Goal: Transaction & Acquisition: Purchase product/service

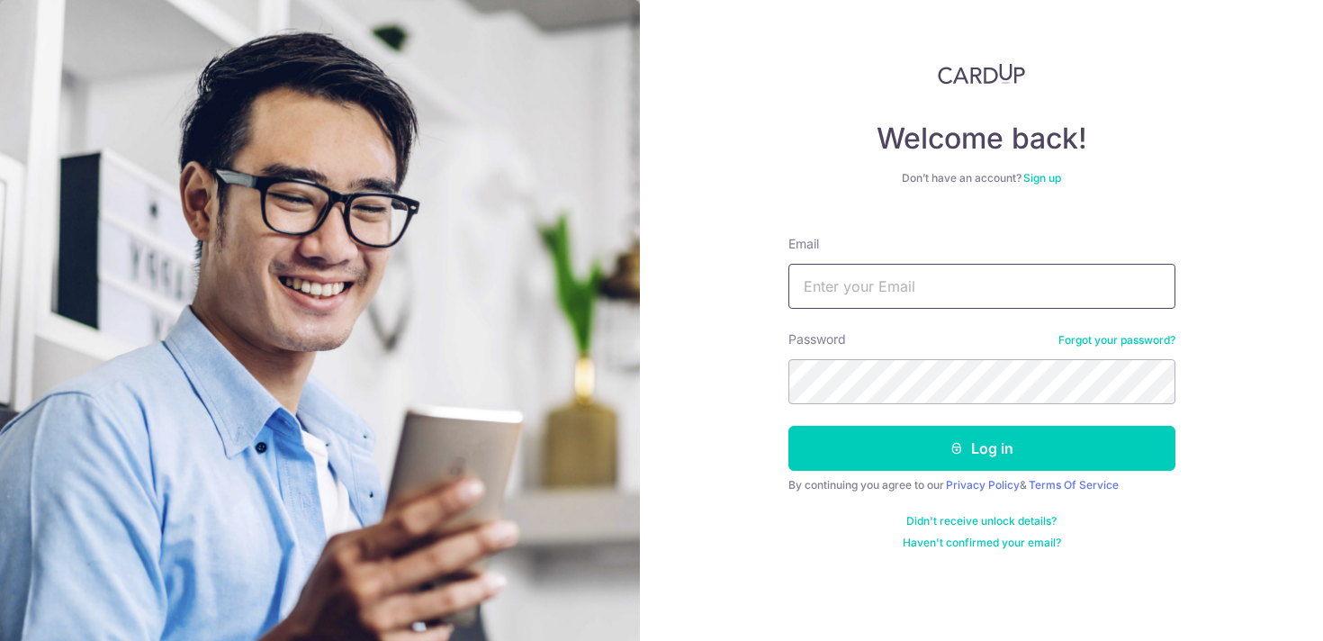
click at [897, 302] on input "Email" at bounding box center [981, 286] width 387 height 45
type input "Kelvintanjiancai@gmail.com"
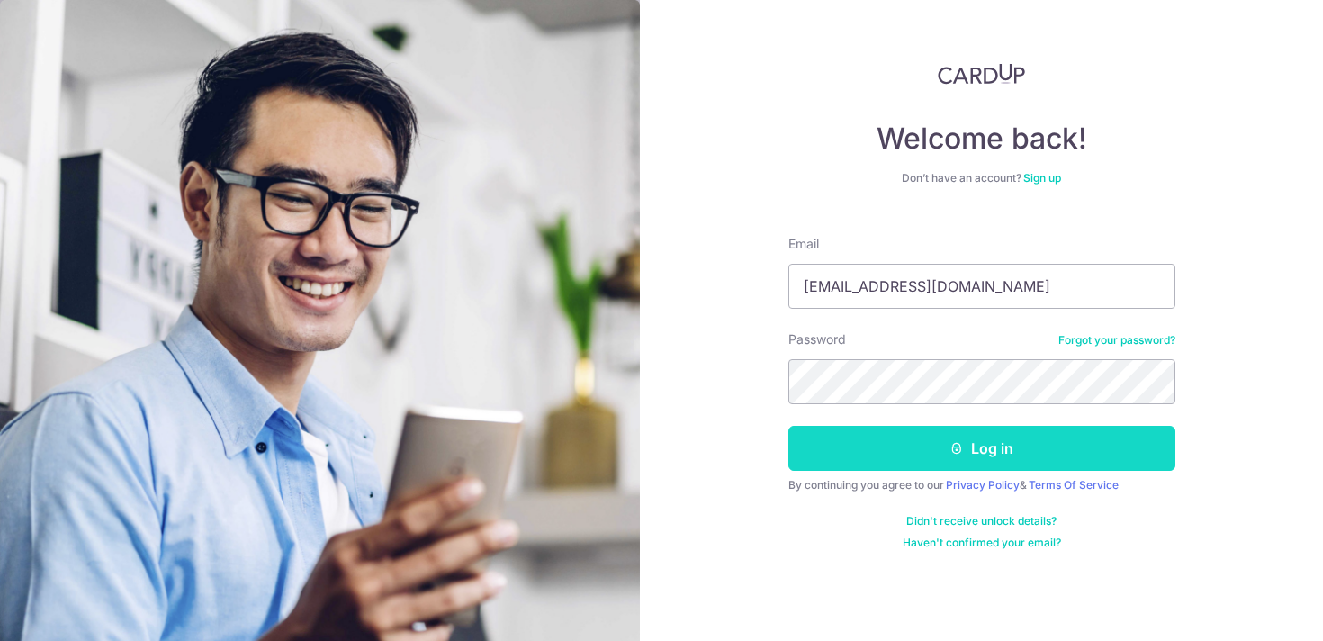
click at [933, 457] on button "Log in" at bounding box center [981, 448] width 387 height 45
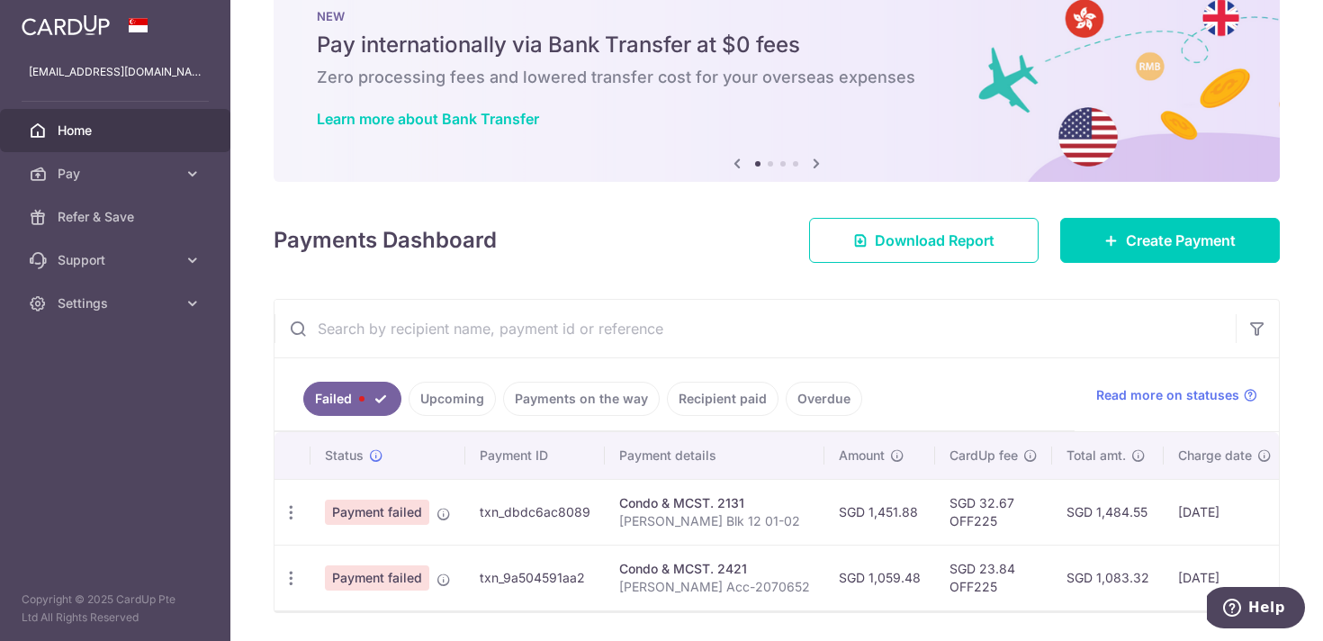
scroll to position [115, 0]
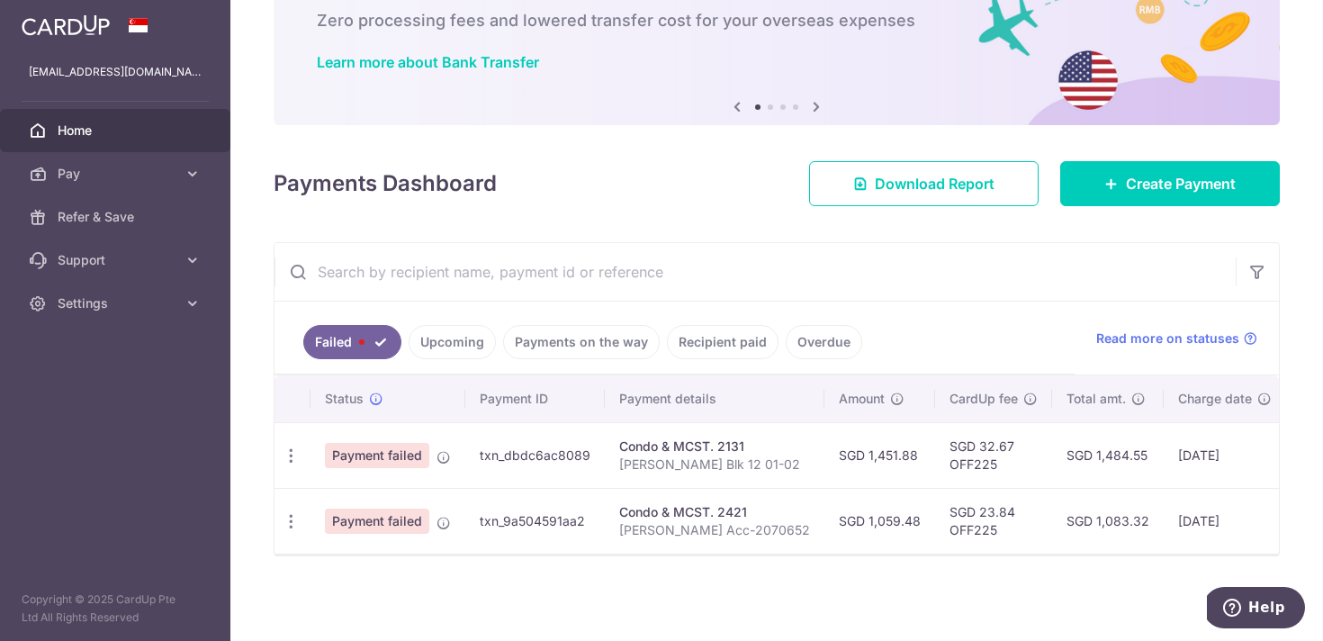
click at [437, 328] on link "Upcoming" at bounding box center [452, 342] width 87 height 34
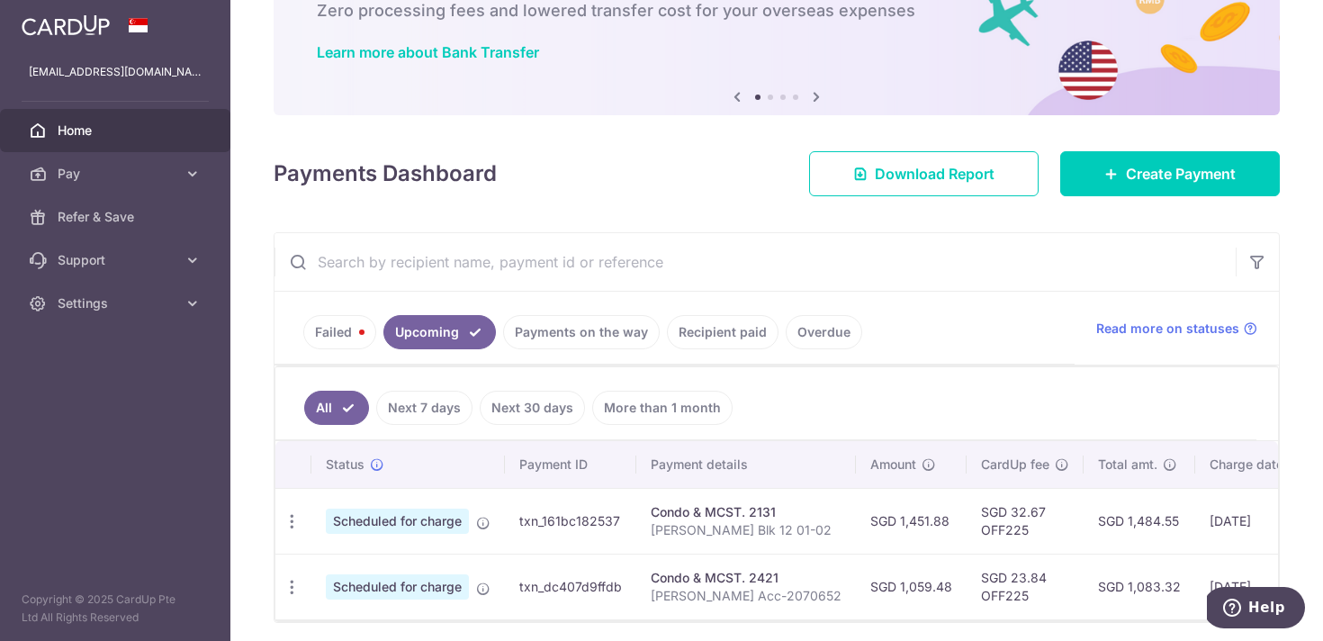
scroll to position [192, 0]
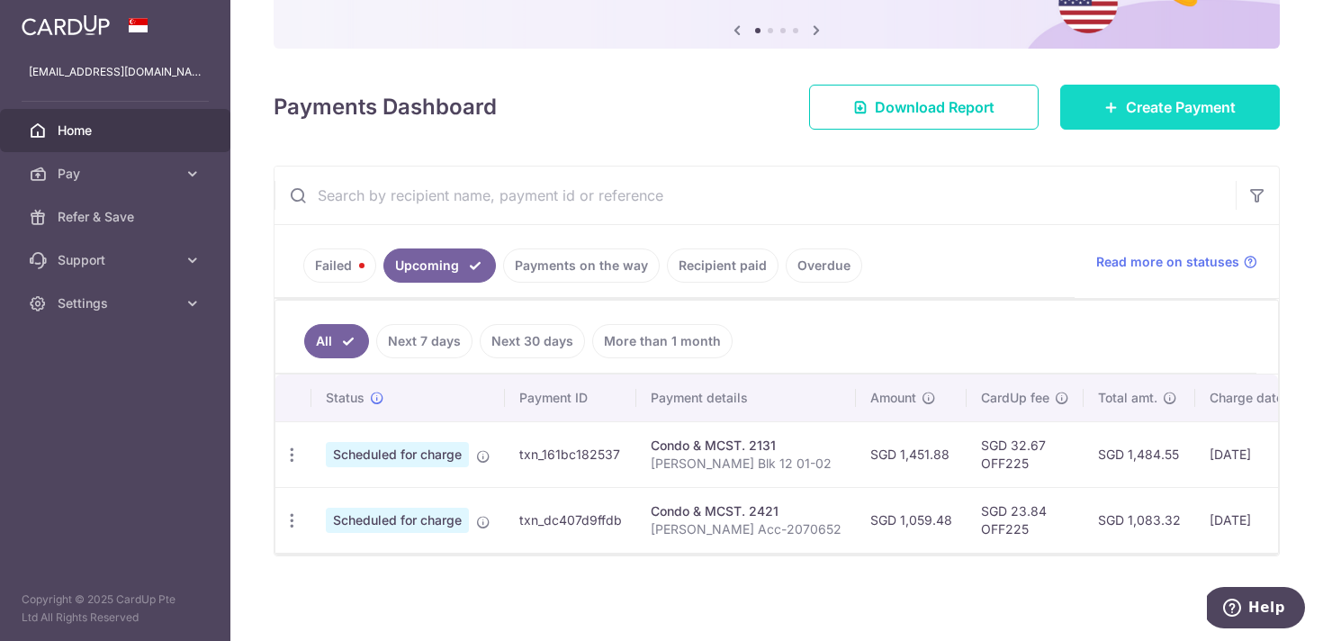
click at [1126, 102] on span "Create Payment" at bounding box center [1181, 107] width 110 height 22
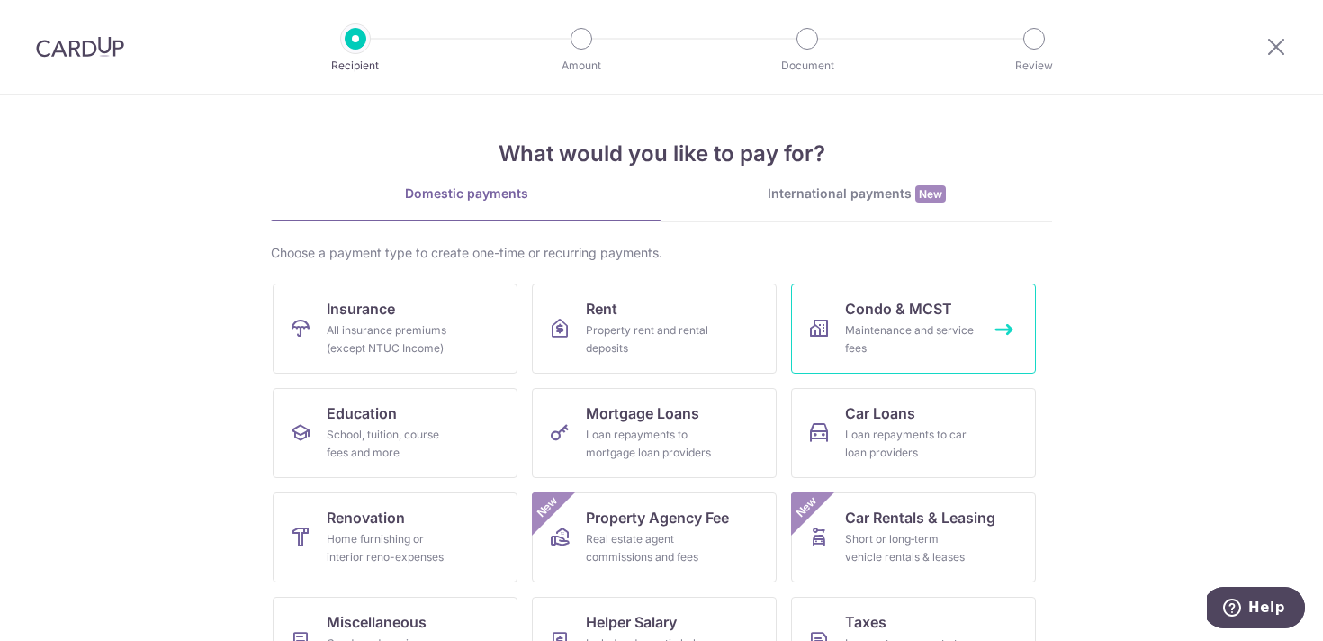
click at [846, 351] on div "Maintenance and service fees" at bounding box center [910, 339] width 130 height 36
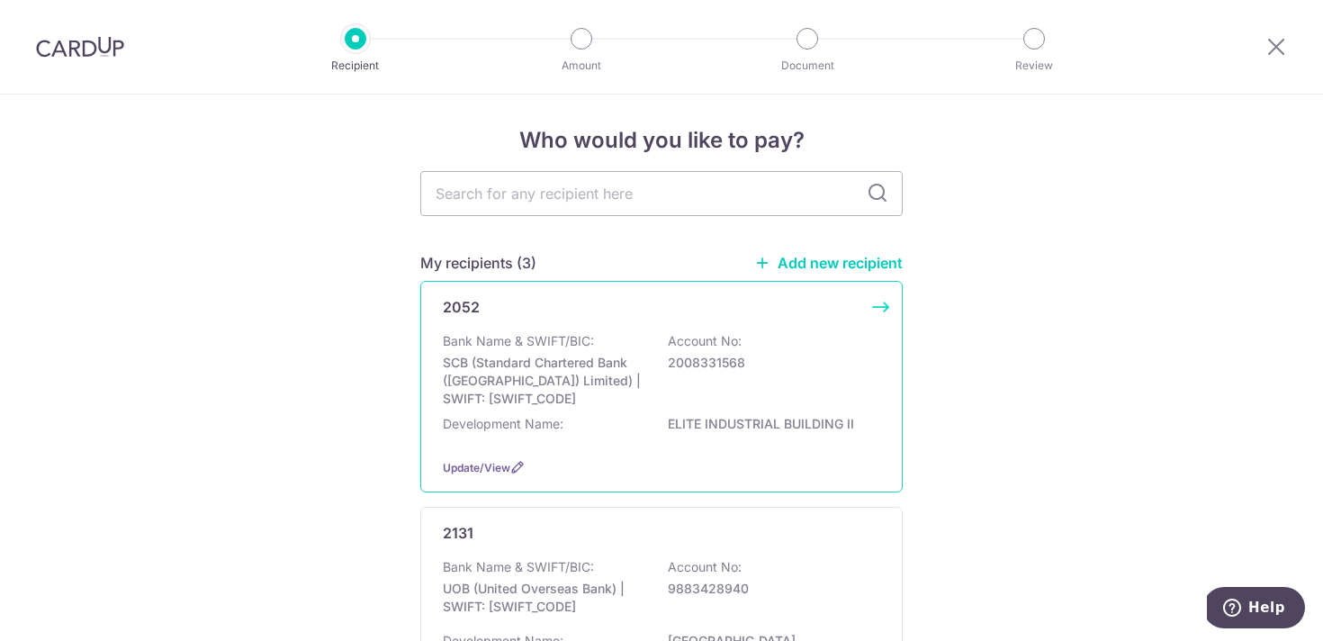
scroll to position [7, 0]
click at [747, 383] on div "Bank Name & SWIFT/BIC: SCB (Standard Chartered Bank (Singapore) Limited) | SWIF…" at bounding box center [661, 369] width 437 height 76
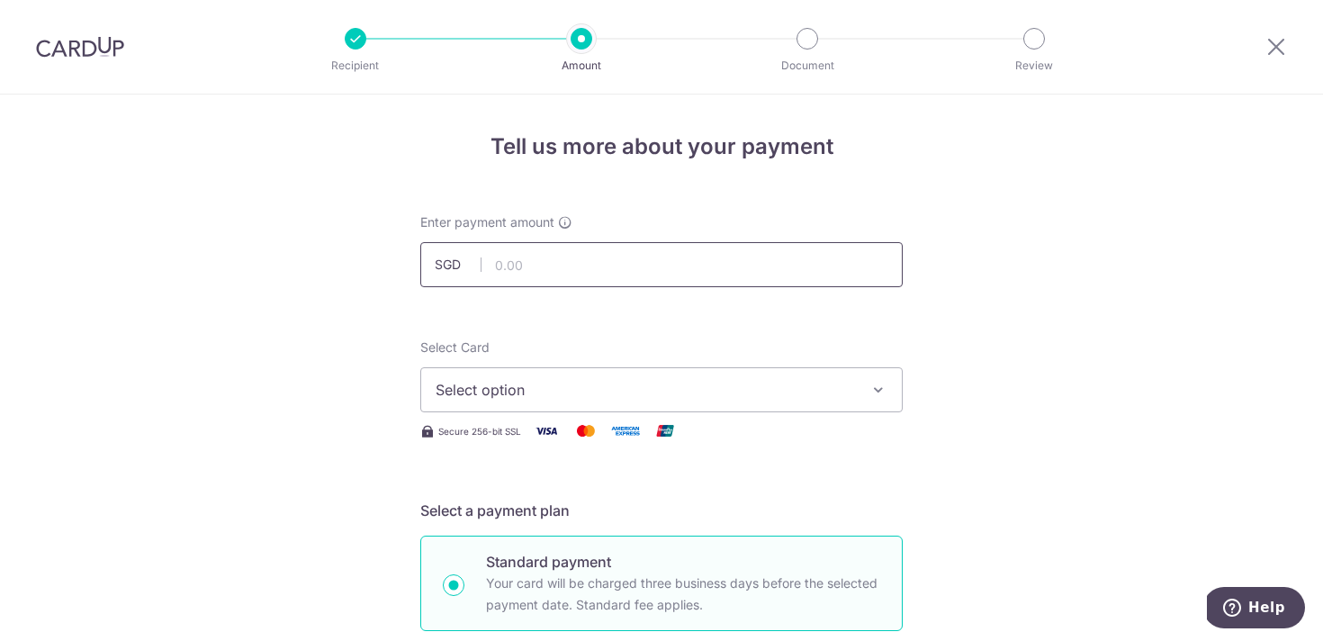
click at [542, 258] on input "text" at bounding box center [661, 264] width 482 height 45
type input "1,520.40"
click at [847, 379] on span "Select option" at bounding box center [645, 390] width 419 height 22
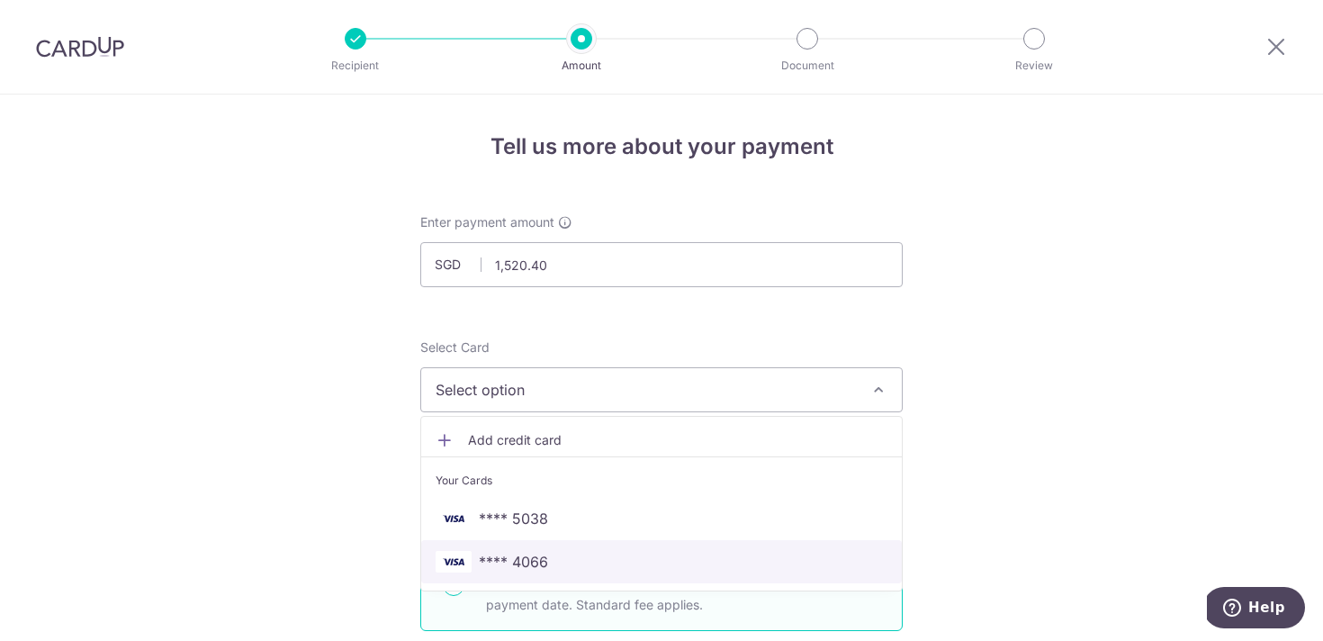
click at [684, 550] on link "**** 4066" at bounding box center [661, 561] width 481 height 43
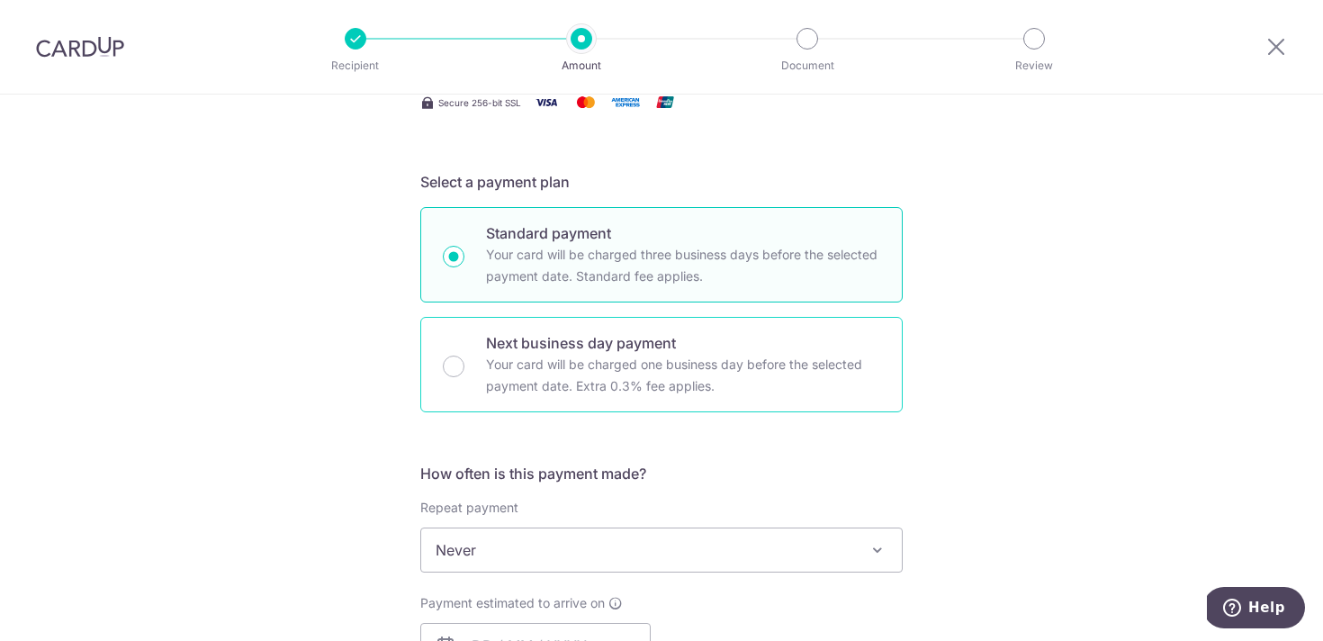
scroll to position [496, 0]
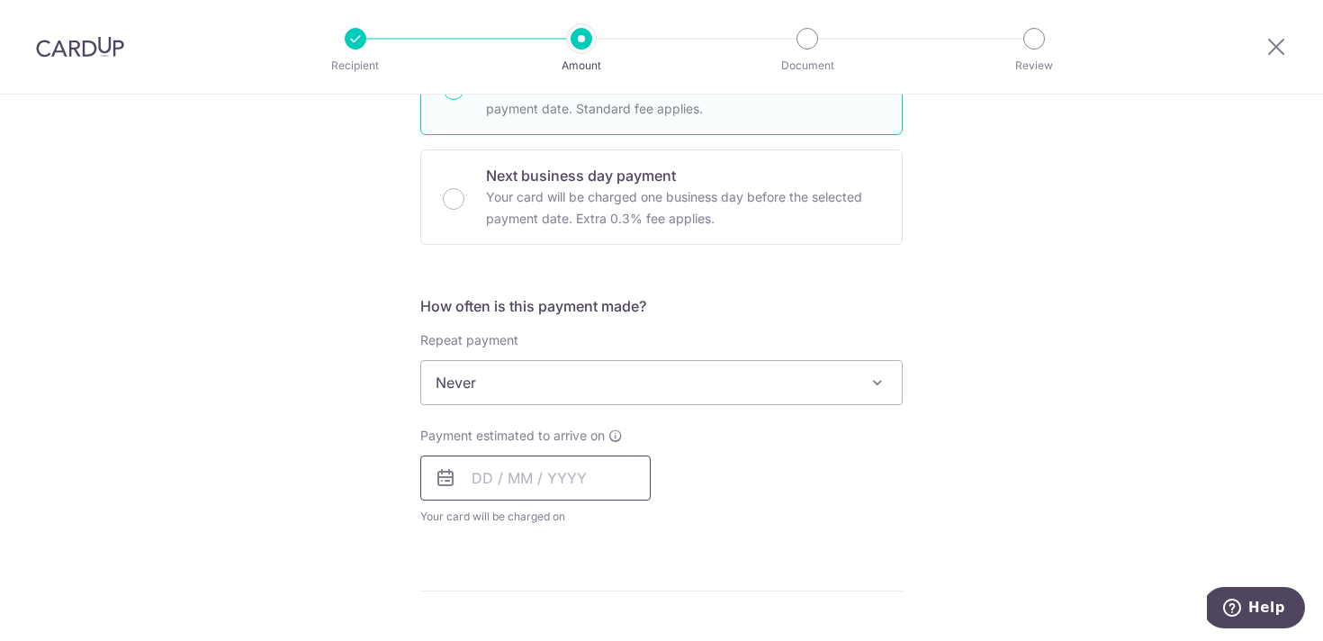
click at [615, 463] on input "text" at bounding box center [535, 477] width 230 height 45
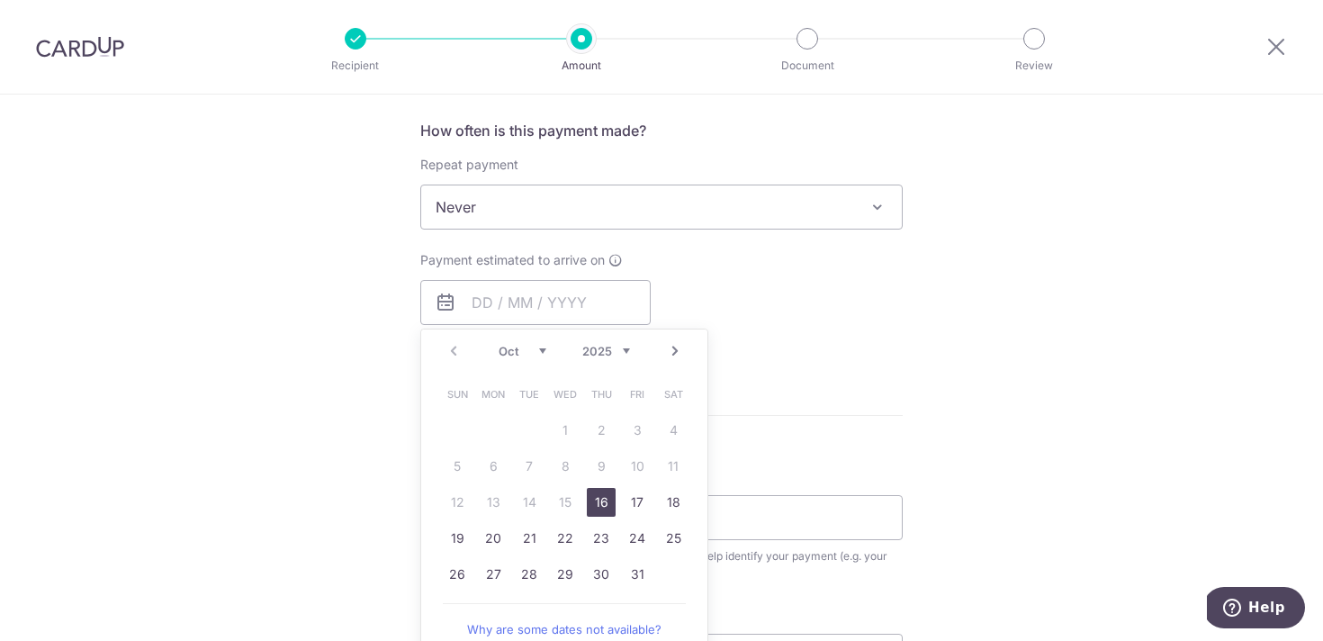
click at [601, 509] on link "16" at bounding box center [601, 502] width 29 height 29
type input "[DATE]"
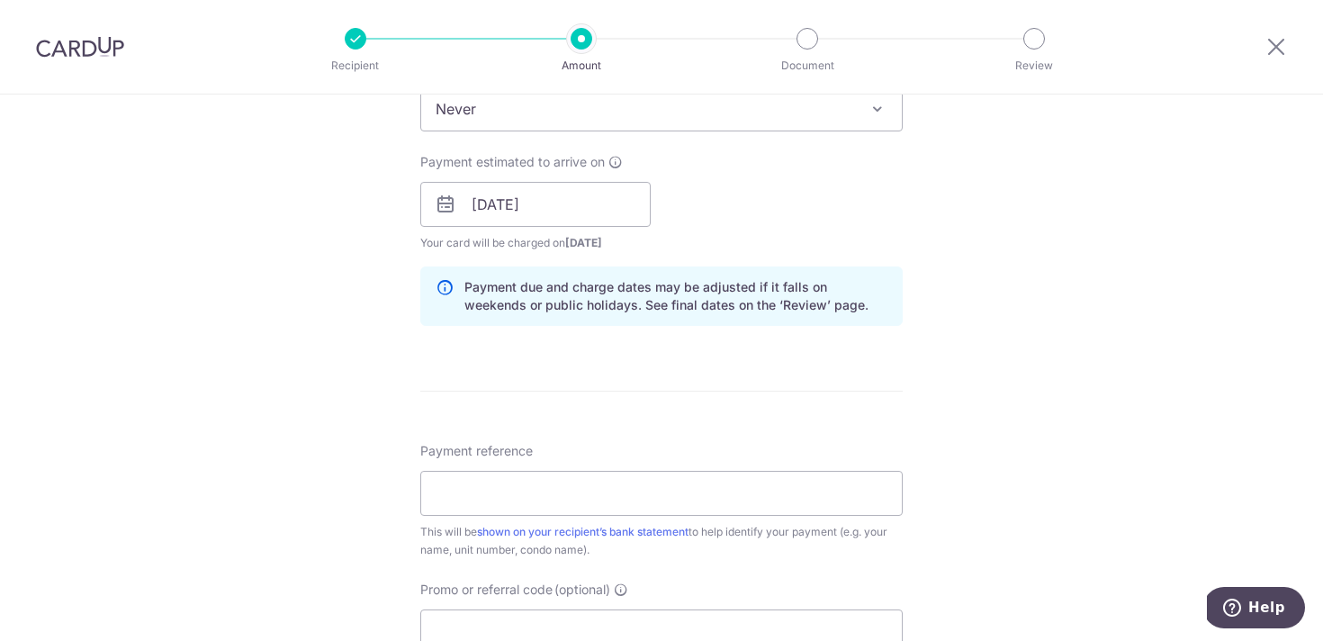
scroll to position [842, 0]
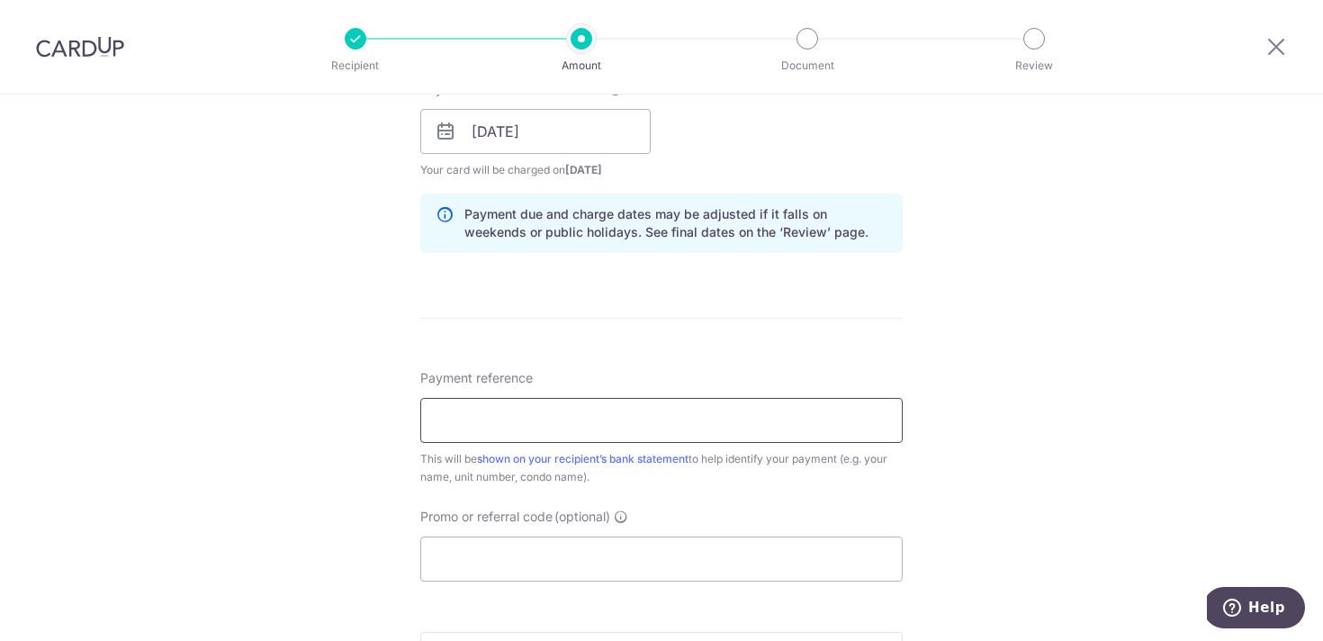
drag, startPoint x: 589, startPoint y: 420, endPoint x: 580, endPoint y: 419, distance: 9.0
click at [581, 419] on input "Payment reference" at bounding box center [661, 420] width 482 height 45
type input "[PERSON_NAME] 06-03 INV 3306"
click at [809, 540] on input "Promo or referral code (optional)" at bounding box center [661, 558] width 482 height 45
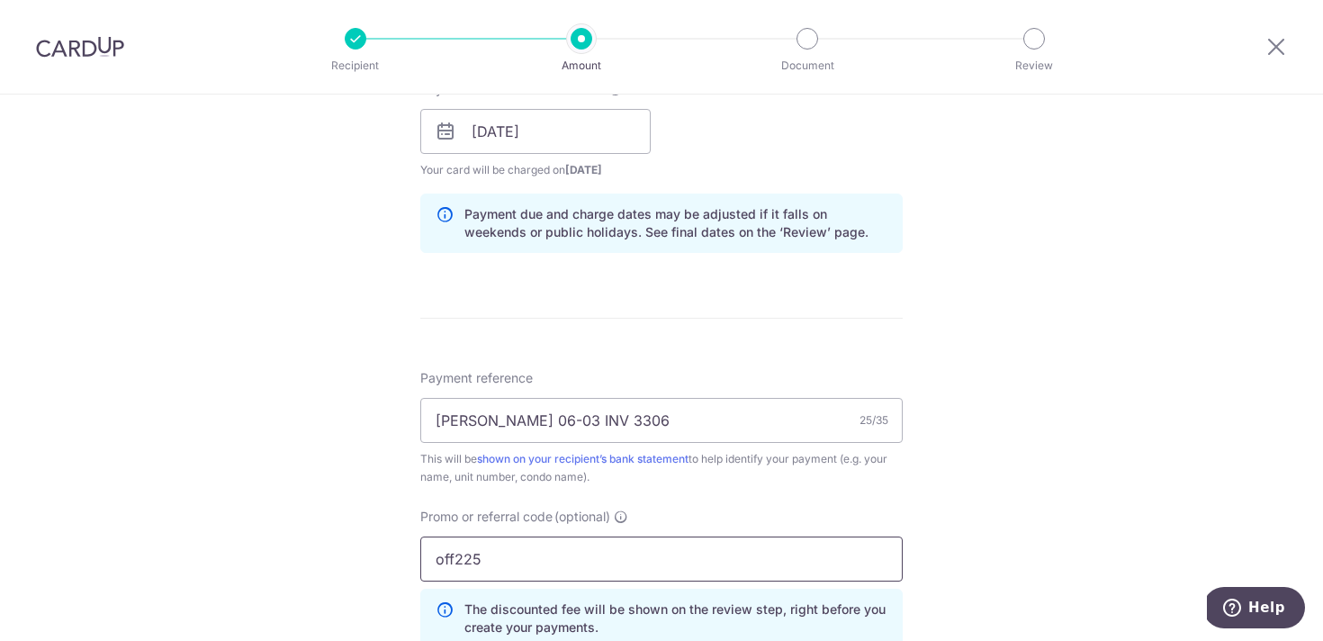
type input "off225"
click at [986, 496] on div "Tell us more about your payment Enter payment amount SGD 1,520.40 1520.40 Selec…" at bounding box center [661, 143] width 1323 height 1783
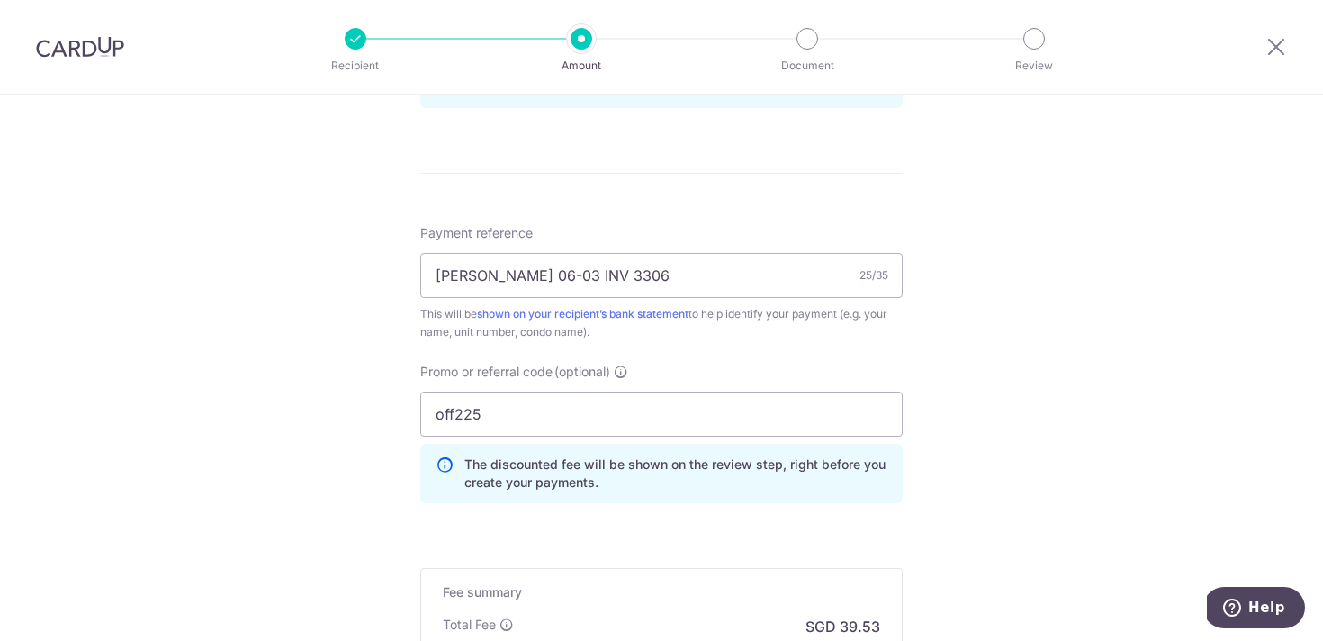
scroll to position [1214, 0]
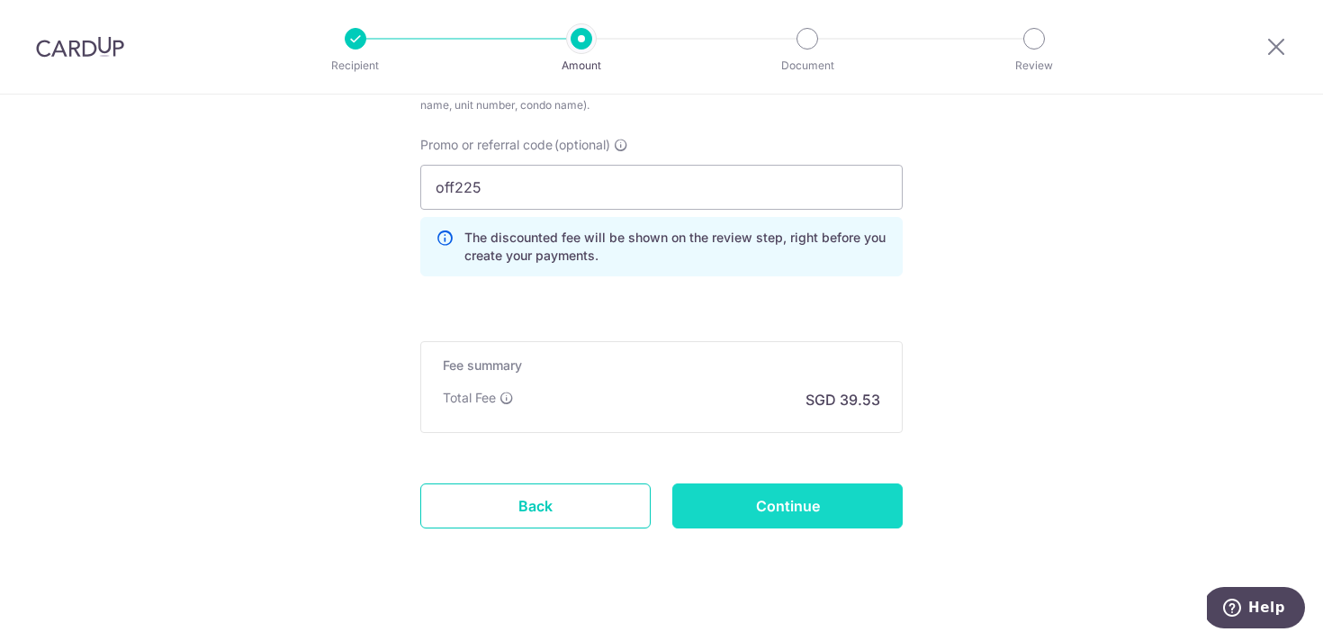
click at [779, 509] on input "Continue" at bounding box center [787, 505] width 230 height 45
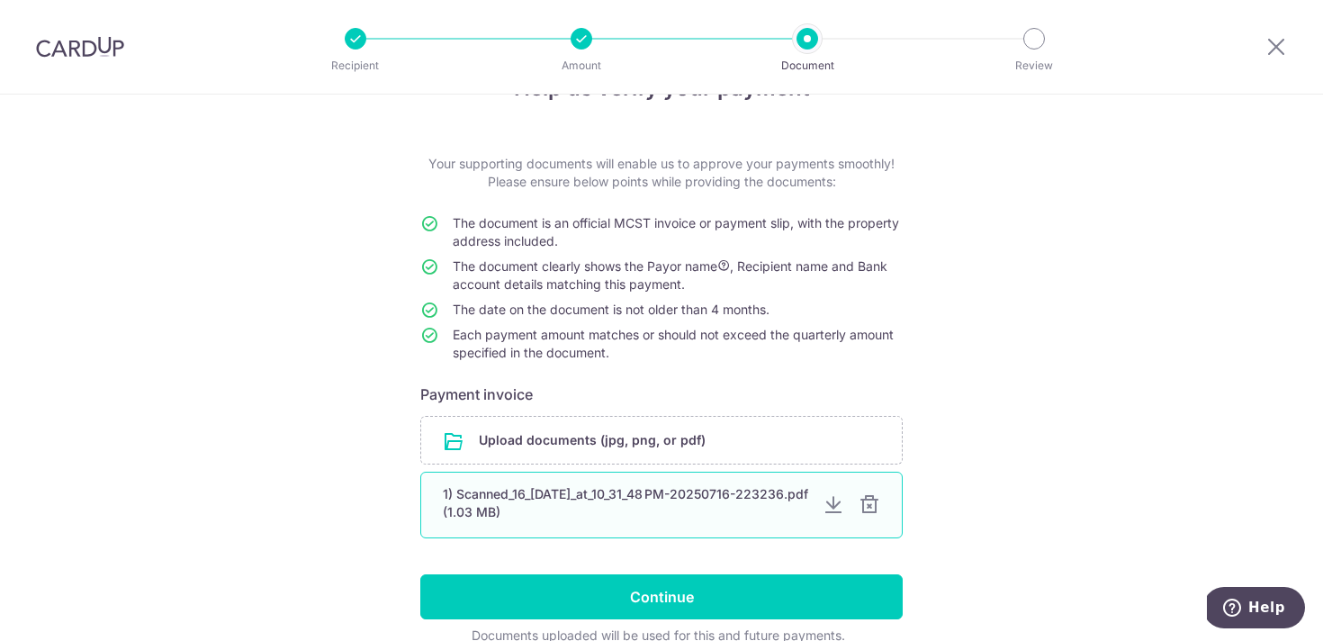
scroll to position [59, 0]
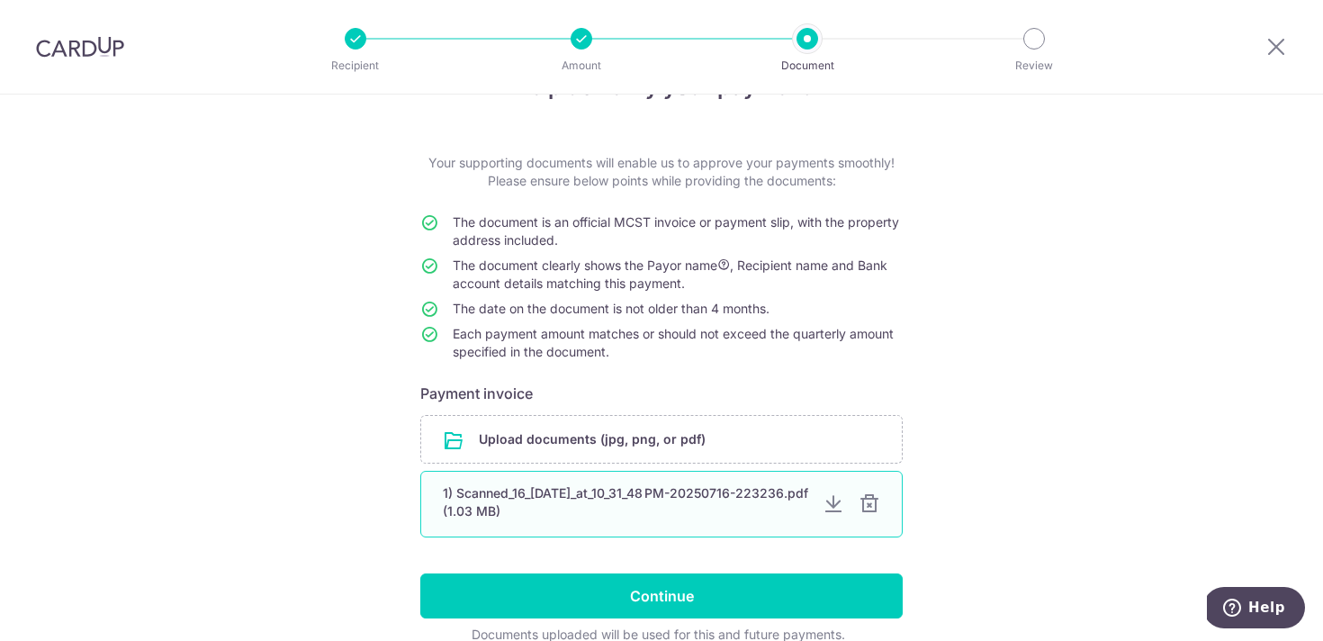
click at [859, 504] on div at bounding box center [870, 504] width 22 height 22
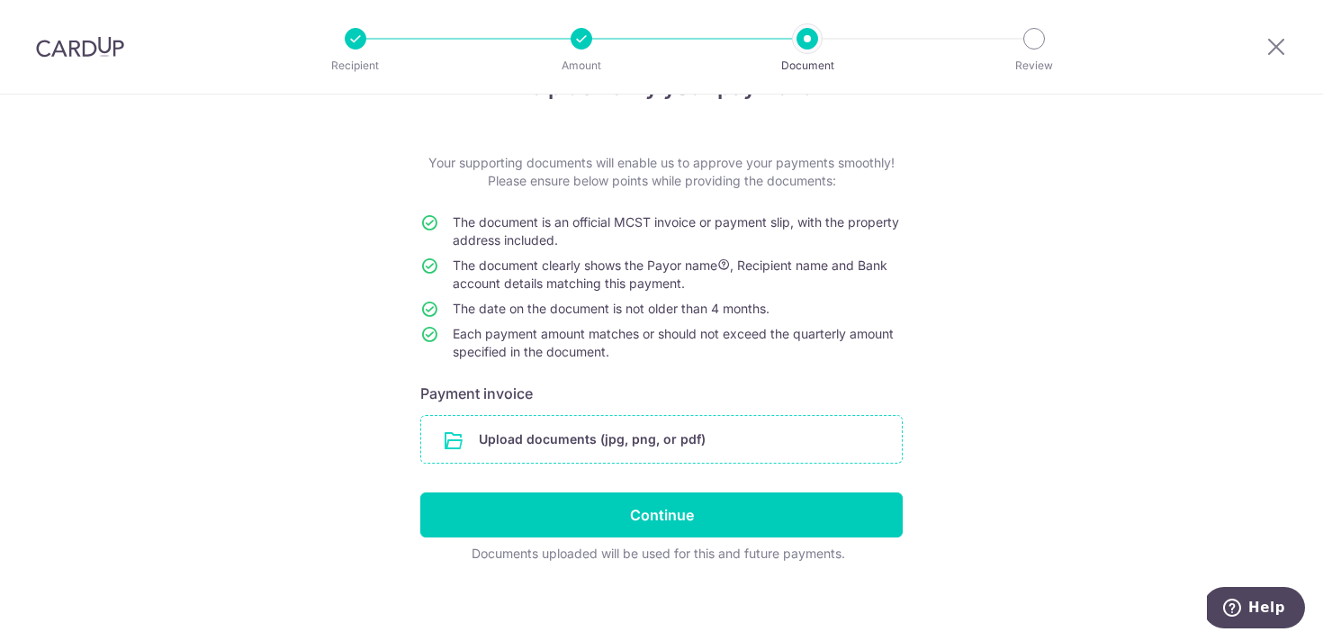
click at [725, 449] on input "file" at bounding box center [661, 439] width 481 height 47
click at [539, 439] on input "file" at bounding box center [661, 439] width 481 height 47
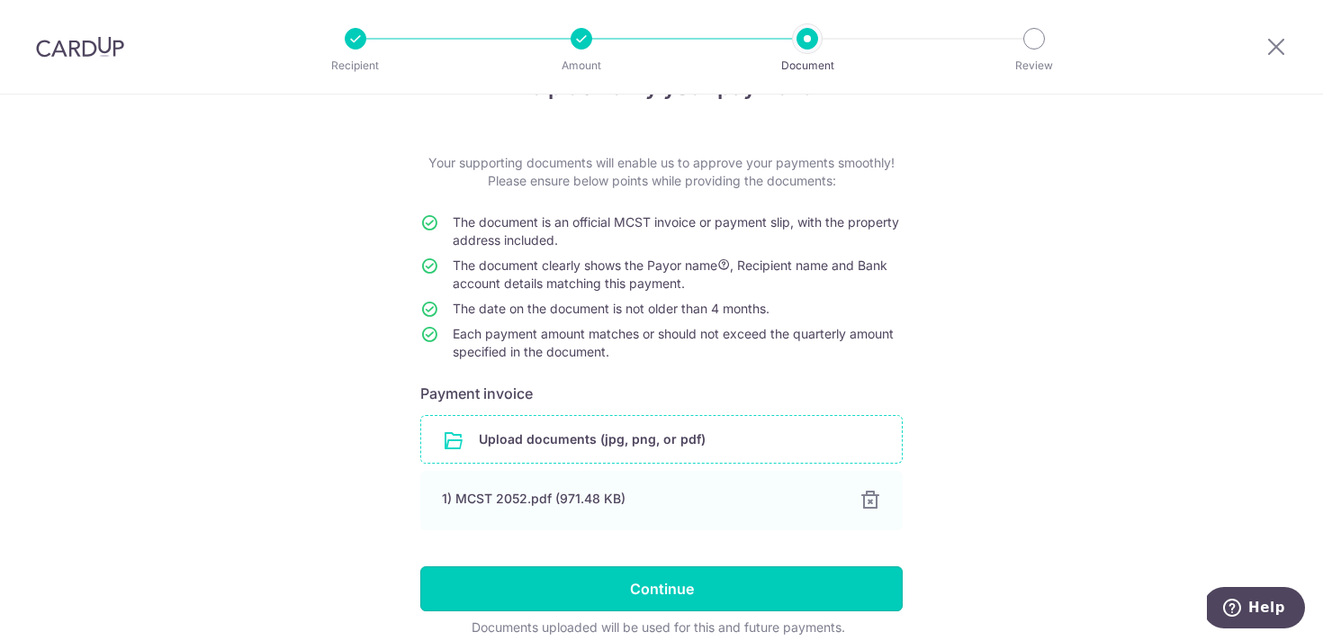
click at [735, 598] on input "Continue" at bounding box center [661, 588] width 482 height 45
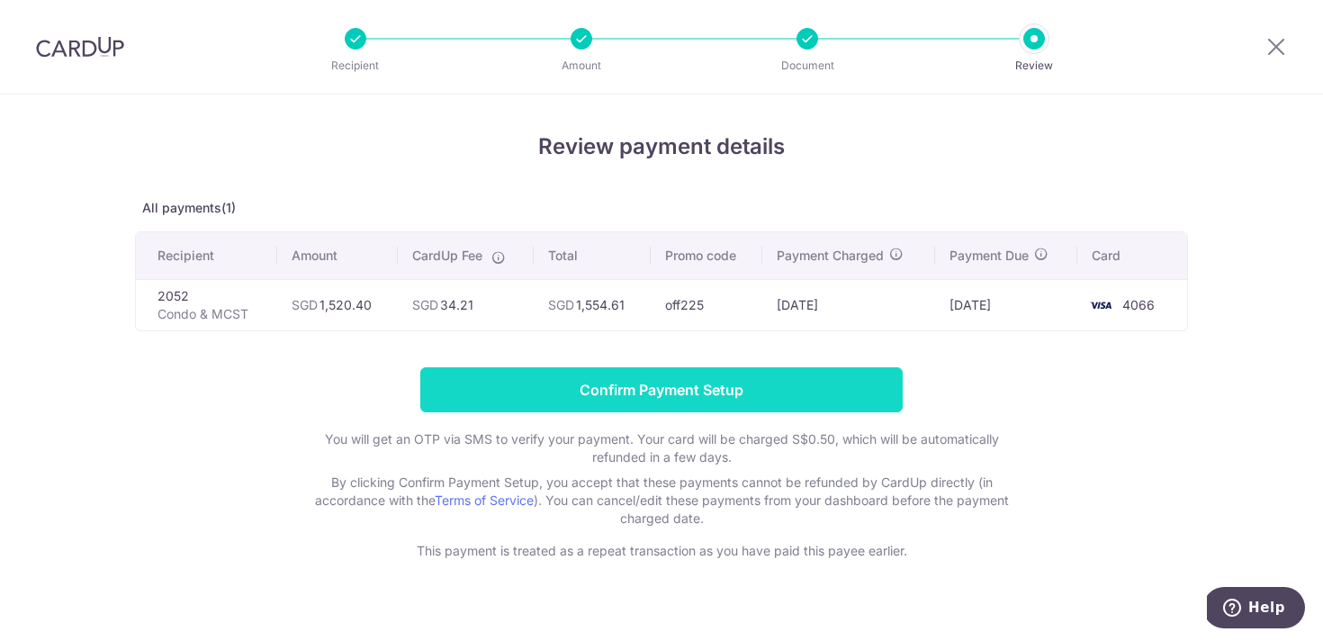
click at [716, 383] on input "Confirm Payment Setup" at bounding box center [661, 389] width 482 height 45
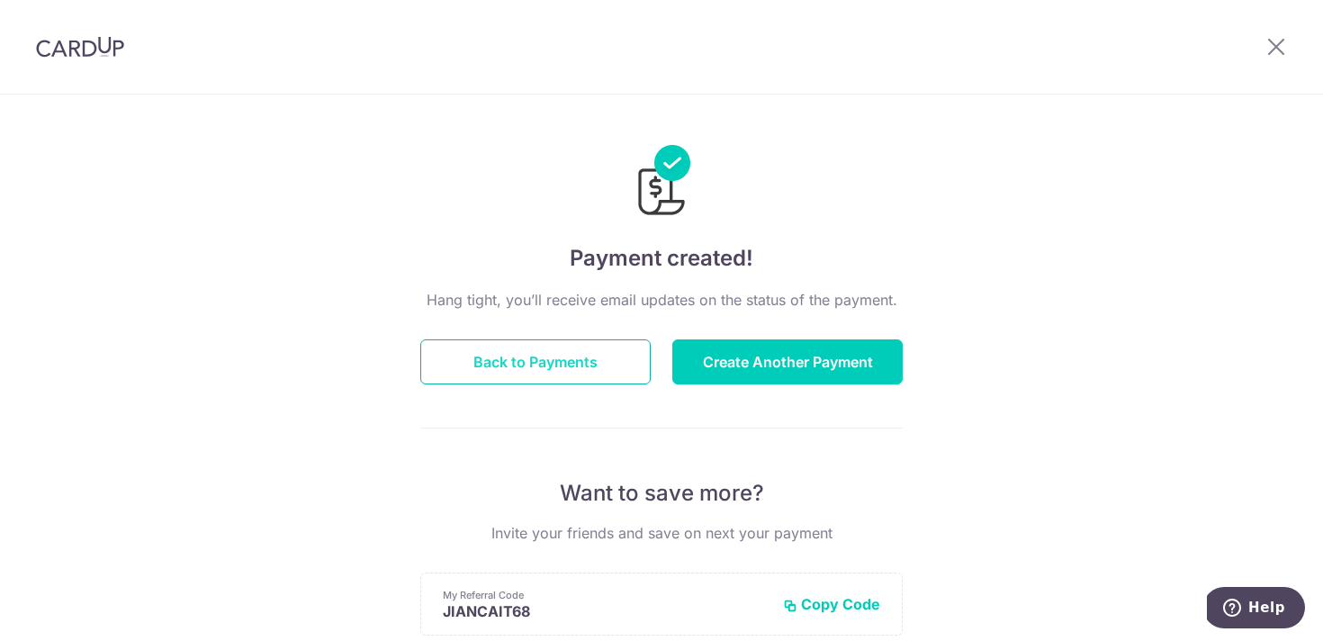
click at [600, 366] on button "Back to Payments" at bounding box center [535, 361] width 230 height 45
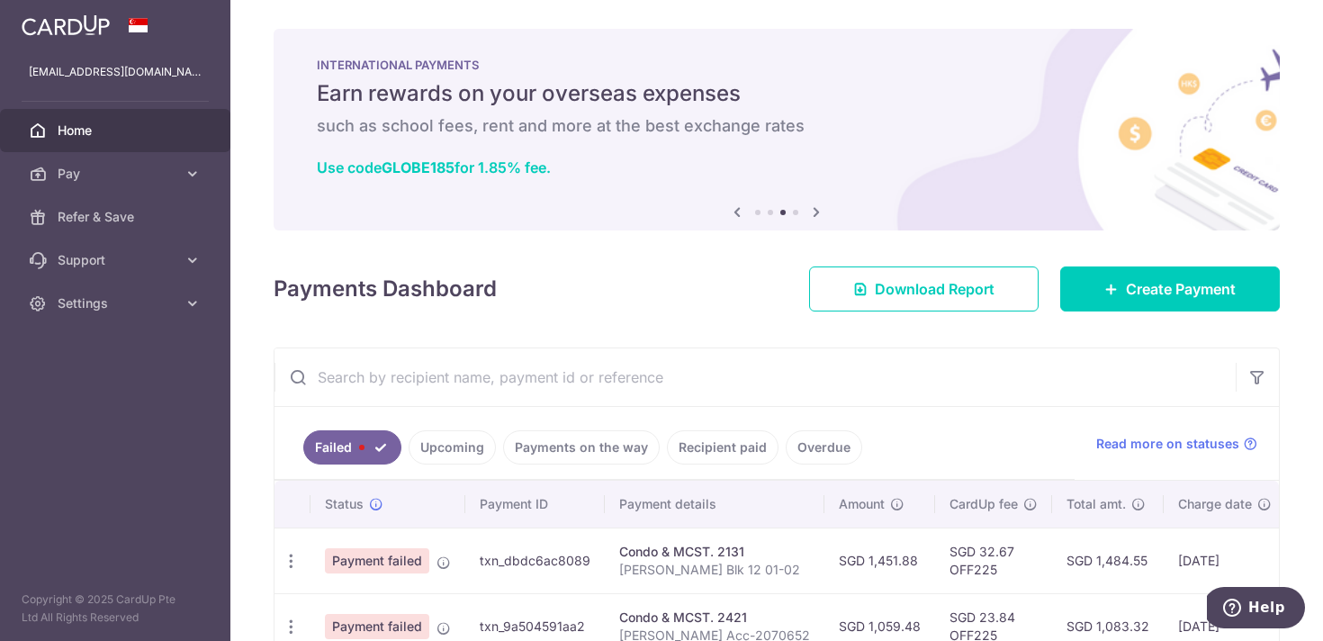
click at [444, 446] on link "Upcoming" at bounding box center [452, 447] width 87 height 34
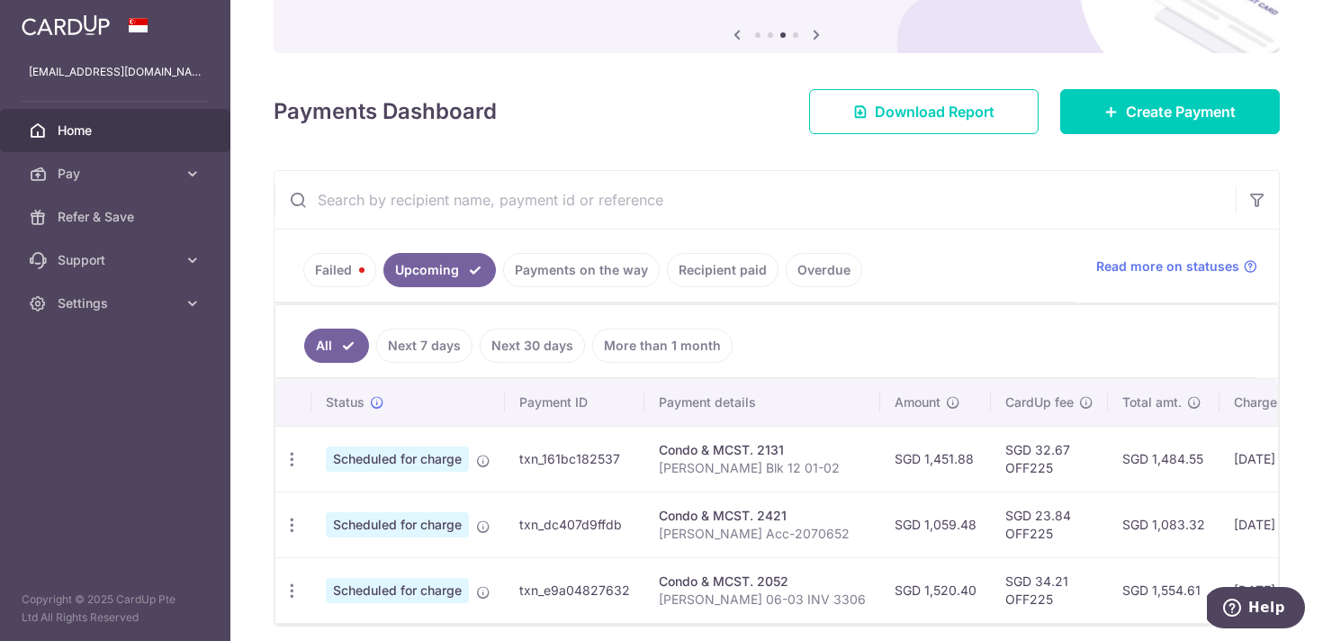
scroll to position [257, 0]
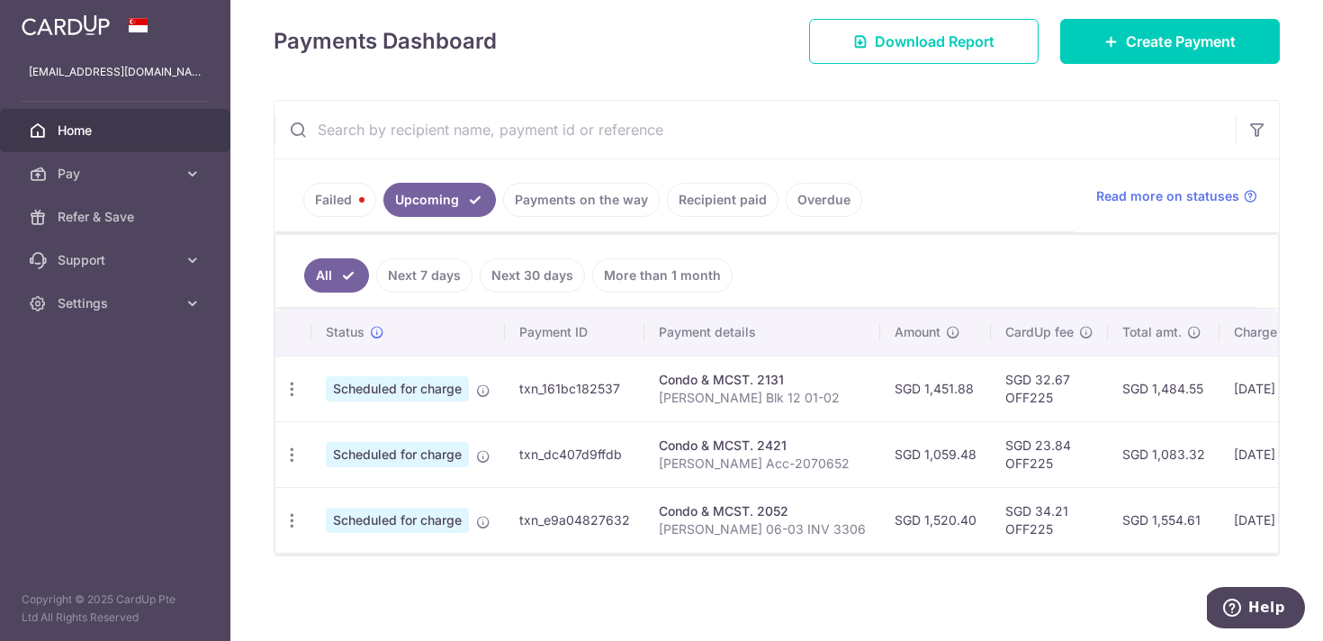
click at [835, 221] on ul "Failed Upcoming Payments on the way Recipient paid Overdue" at bounding box center [675, 195] width 800 height 73
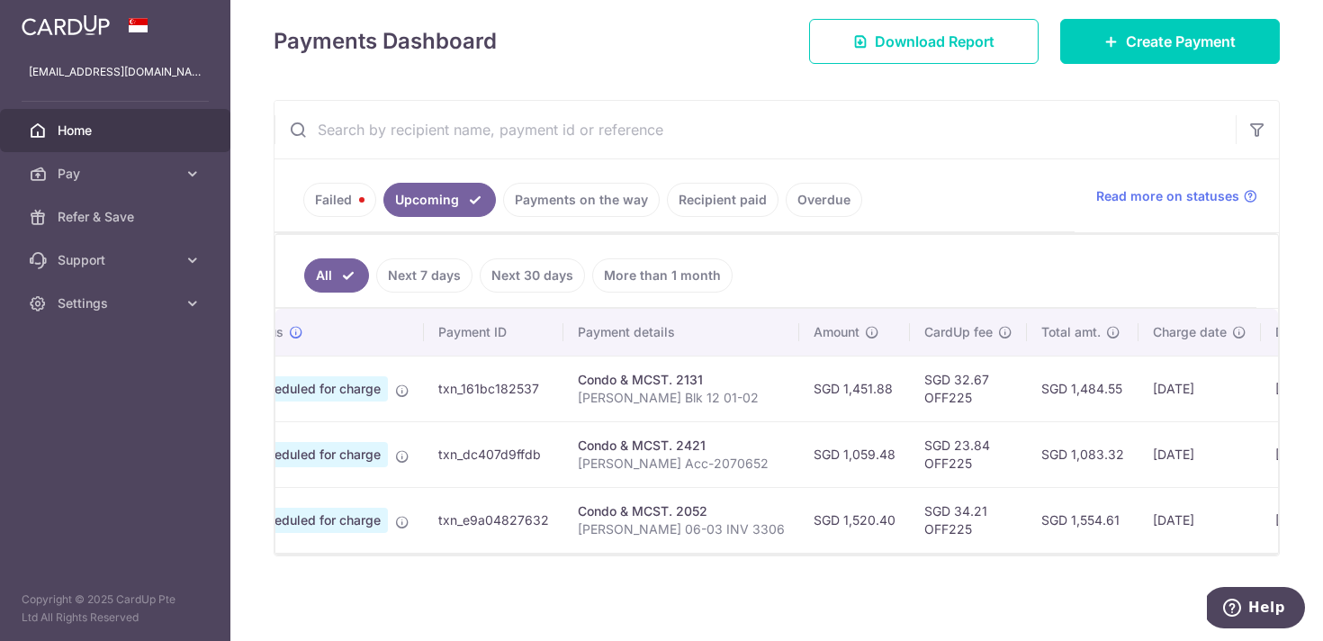
scroll to position [0, 0]
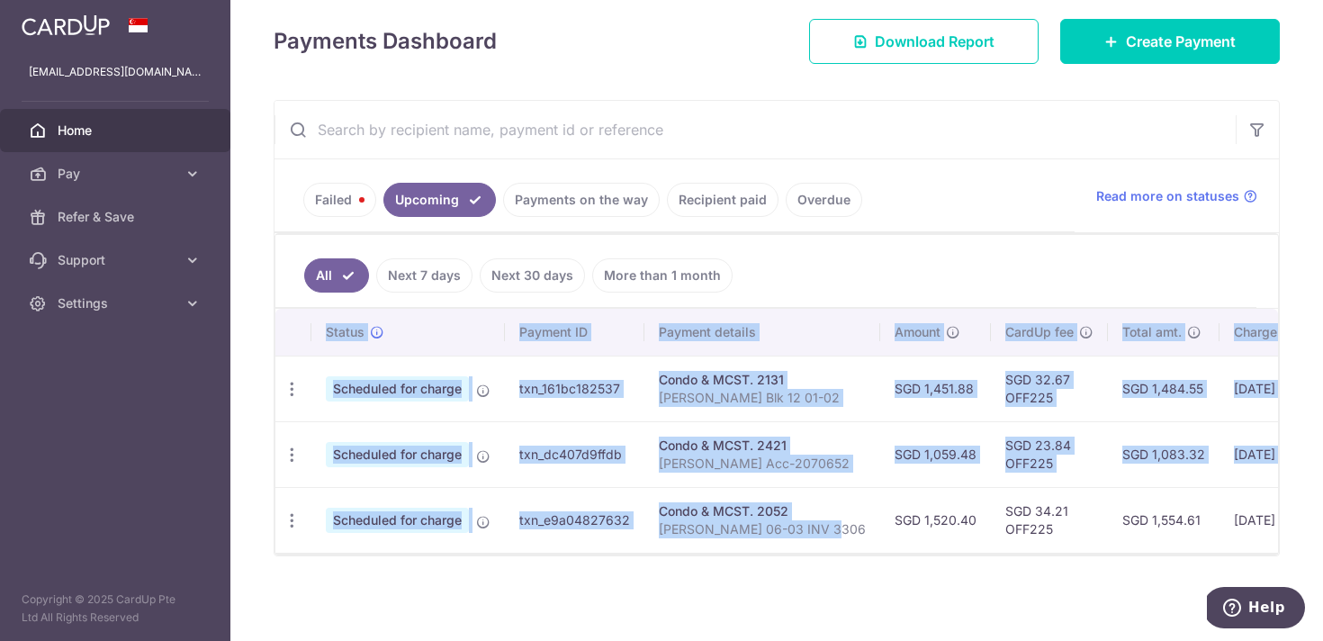
drag, startPoint x: 772, startPoint y: 541, endPoint x: 787, endPoint y: 544, distance: 14.7
click at [787, 544] on div "Status Payment ID Payment details Amount CardUp fee Total amt. Charge date Due …" at bounding box center [776, 431] width 1003 height 244
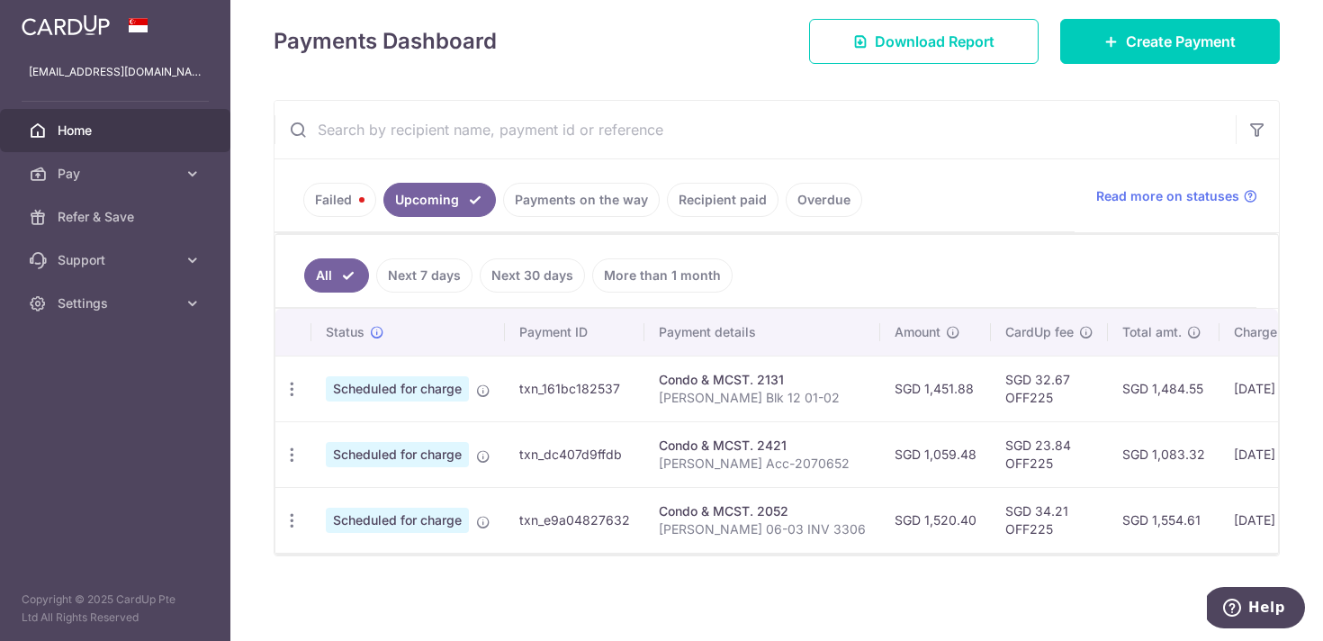
click at [776, 560] on div "× Pause Schedule Pause all future payments in this series Pause just this one p…" at bounding box center [776, 320] width 1093 height 641
click at [725, 580] on div "× Pause Schedule Pause all future payments in this series Pause just this one p…" at bounding box center [776, 320] width 1093 height 641
